Goal: Information Seeking & Learning: Learn about a topic

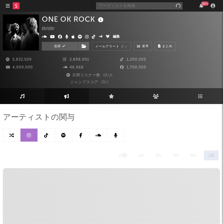
click at [150, 7] on input "text" at bounding box center [139, 5] width 87 height 7
type input "MIYEON"
select select "6m"
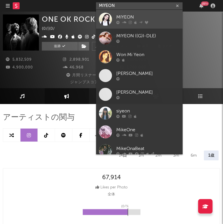
type input "MIYEON"
click at [127, 17] on div "MIYEON" at bounding box center [147, 17] width 63 height 7
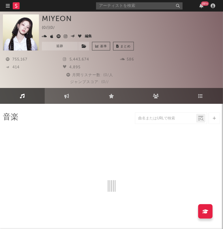
select select "6m"
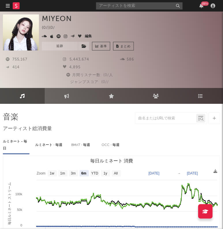
select select "6m"
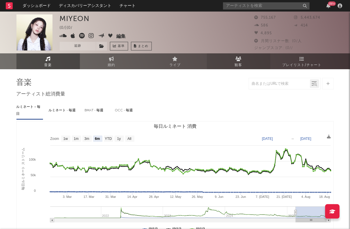
click at [223, 62] on span "観客" at bounding box center [238, 65] width 7 height 7
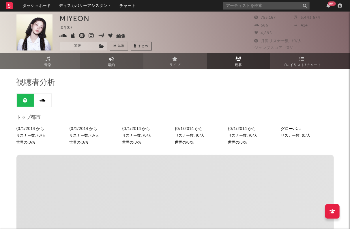
click at [114, 58] on link "婚約" at bounding box center [111, 61] width 63 height 16
select select "1w"
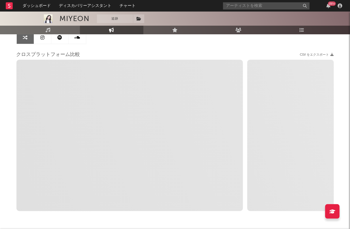
scroll to position [36, 0]
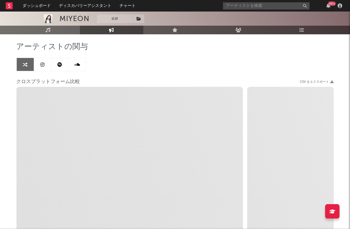
select select "1m"
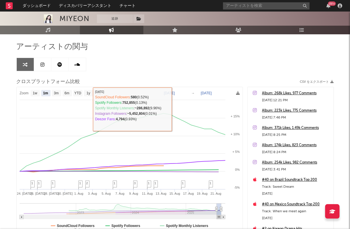
click at [40, 65] on icon at bounding box center [42, 64] width 4 height 5
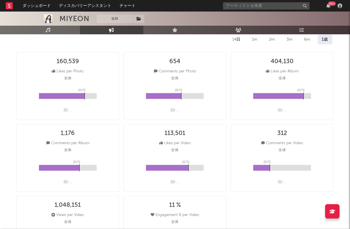
select select "6m"
